Goal: Task Accomplishment & Management: Use online tool/utility

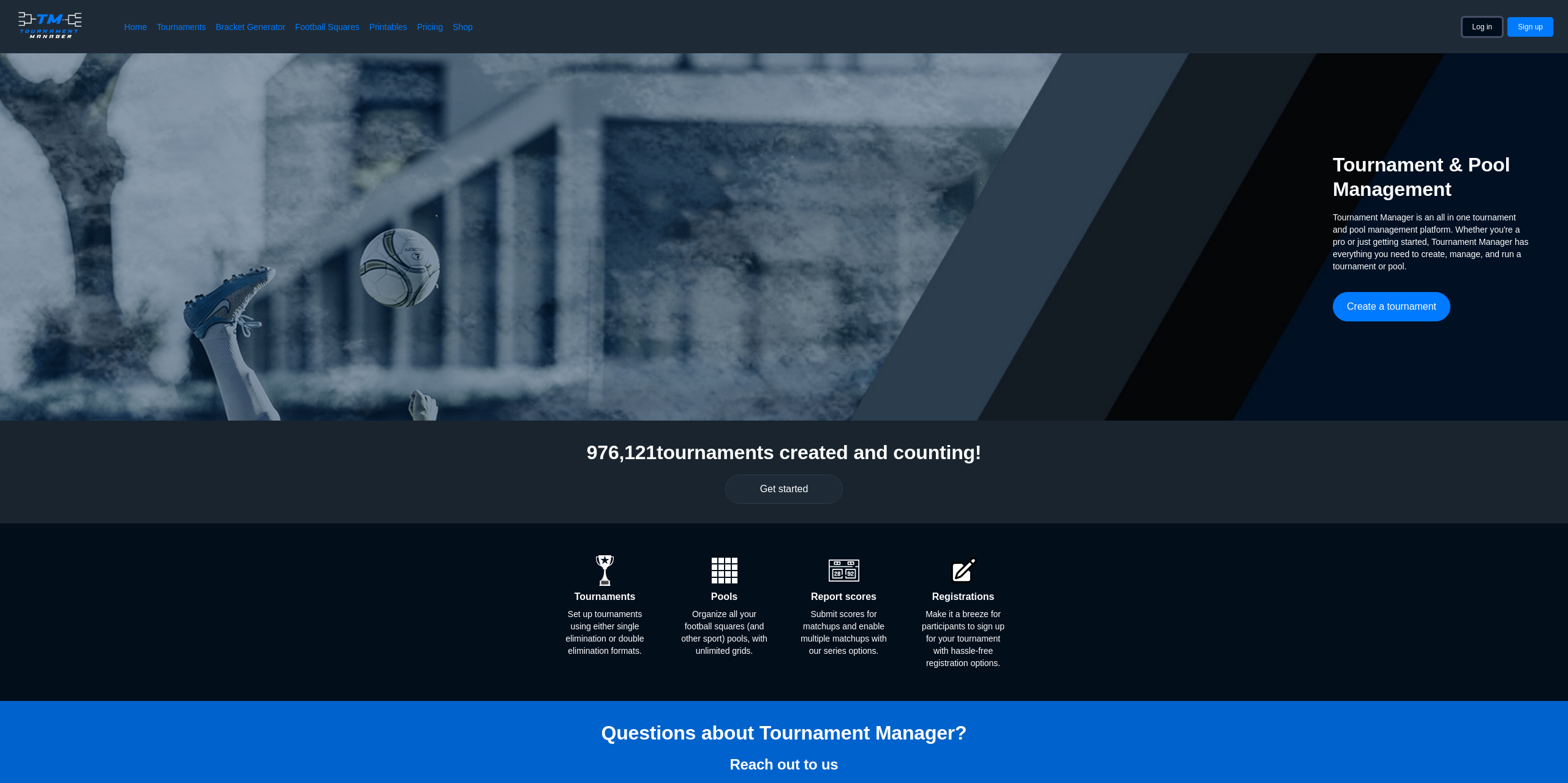
click at [1481, 23] on button "Log in" at bounding box center [1482, 27] width 41 height 19
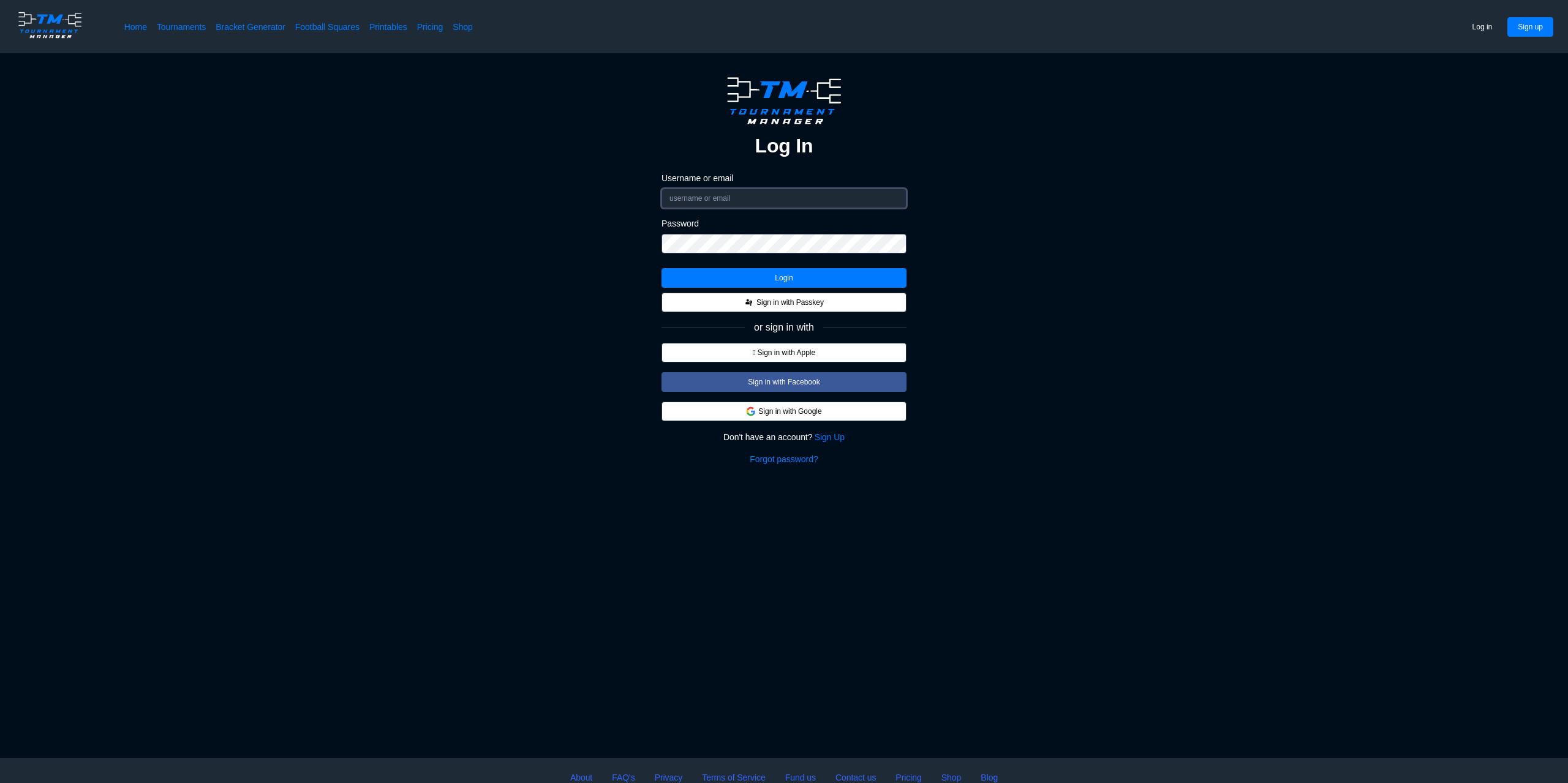
click at [746, 193] on input "Username or email" at bounding box center [784, 198] width 245 height 19
click at [751, 412] on img at bounding box center [751, 412] width 10 height 10
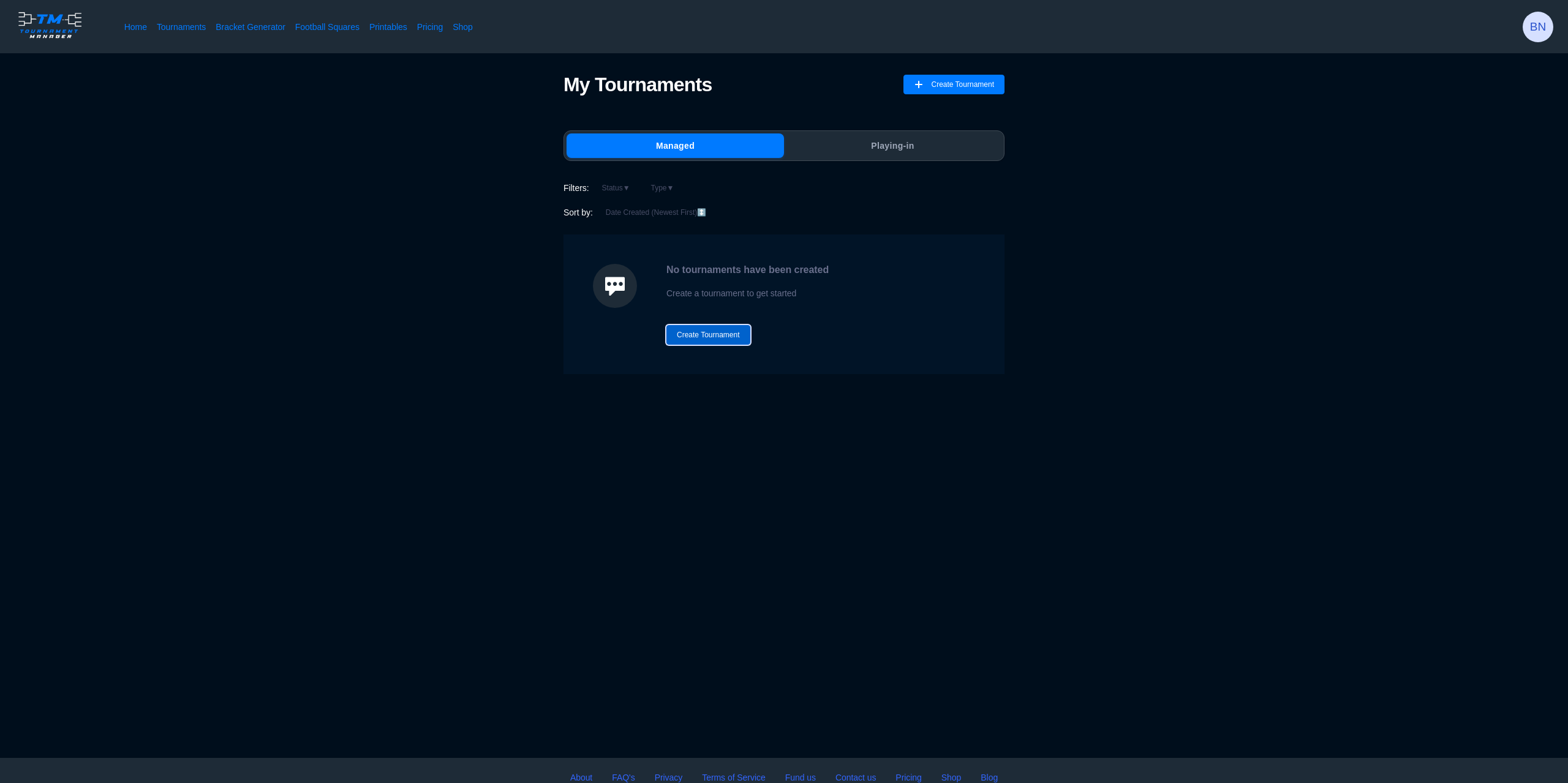
click at [695, 335] on button "Create Tournament" at bounding box center [708, 335] width 84 height 19
